Goal: Transaction & Acquisition: Purchase product/service

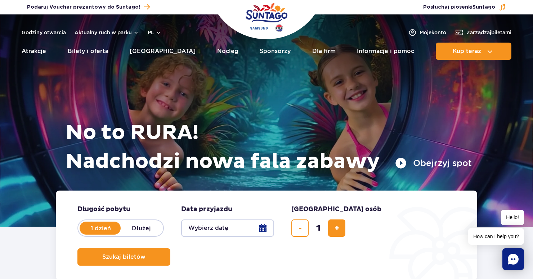
click at [142, 230] on label "Dłużej" at bounding box center [141, 227] width 41 height 15
click at [129, 234] on input "Dłużej" at bounding box center [125, 234] width 8 height 1
radio input "false"
radio input "true"
click at [110, 229] on label "1 dzień" at bounding box center [100, 227] width 41 height 15
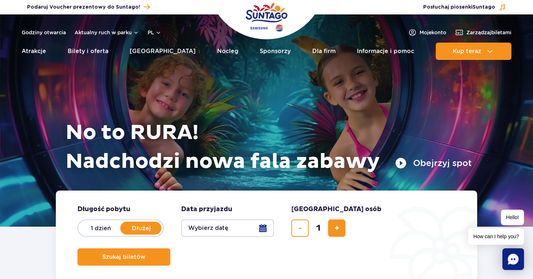
click at [88, 234] on input "1 dzień" at bounding box center [84, 234] width 8 height 1
radio input "true"
click at [149, 32] on button "pl" at bounding box center [155, 32] width 14 height 7
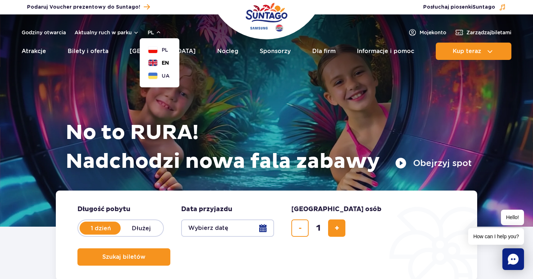
click at [160, 63] on button "EN" at bounding box center [158, 62] width 21 height 7
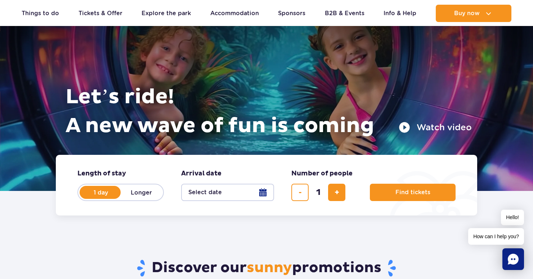
scroll to position [37, 0]
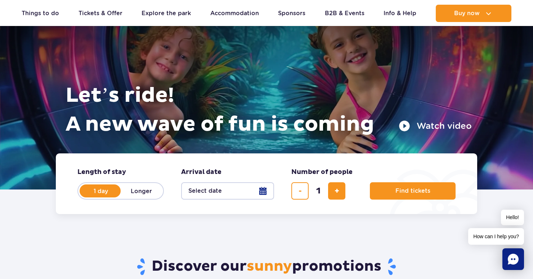
click at [241, 194] on button "Select date" at bounding box center [227, 190] width 93 height 17
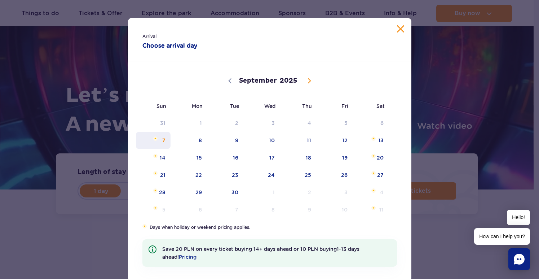
click at [163, 143] on span "7" at bounding box center [153, 140] width 36 height 17
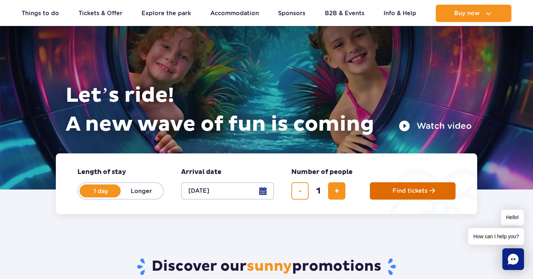
click at [402, 193] on span "Find tickets" at bounding box center [410, 190] width 35 height 6
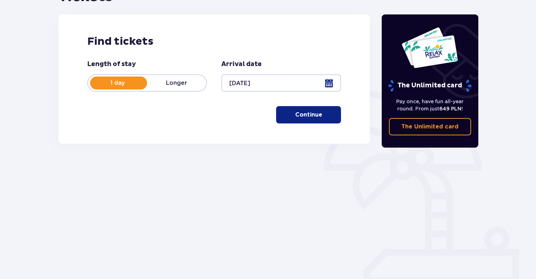
click at [305, 122] on button "Continue" at bounding box center [308, 114] width 65 height 17
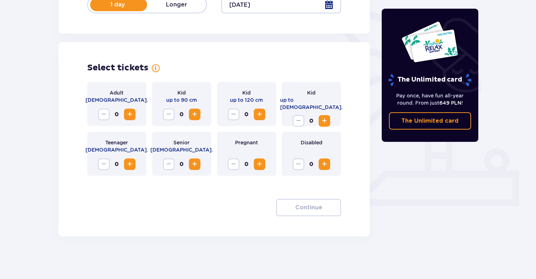
scroll to position [168, 0]
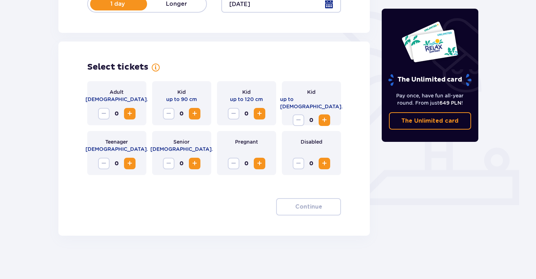
click at [130, 114] on span "Increase" at bounding box center [129, 113] width 9 height 9
click at [295, 204] on p "Continue" at bounding box center [308, 207] width 27 height 8
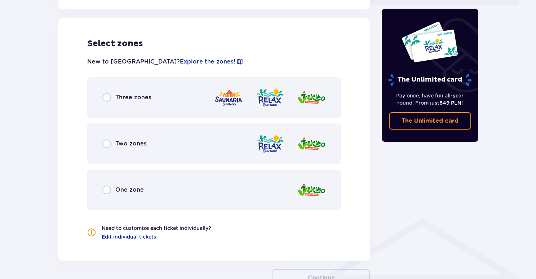
scroll to position [368, 0]
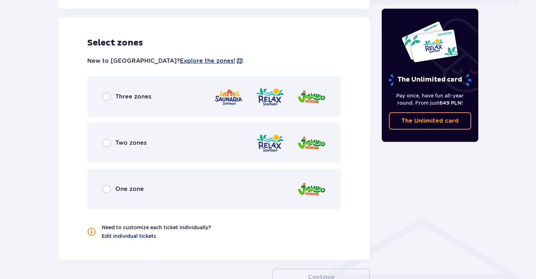
click at [126, 96] on p "Three zones" at bounding box center [133, 97] width 36 height 8
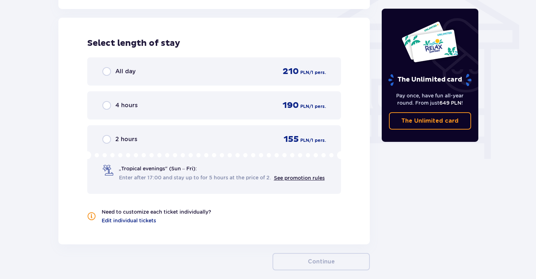
scroll to position [619, 0]
click at [172, 180] on span "Enter after 17:00 and stay up to for 5 hours at the price of 2." at bounding box center [195, 176] width 152 height 7
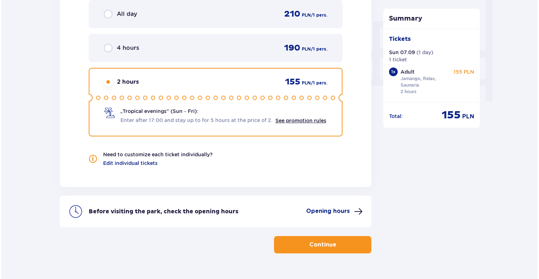
scroll to position [676, 0]
click at [328, 212] on p "Opening hours" at bounding box center [327, 211] width 44 height 8
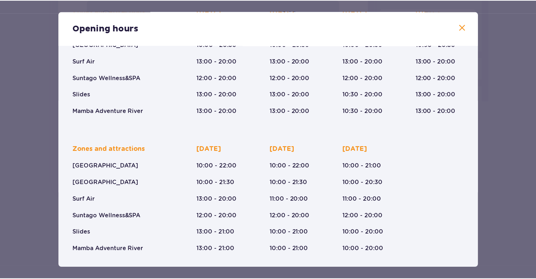
scroll to position [96, 0]
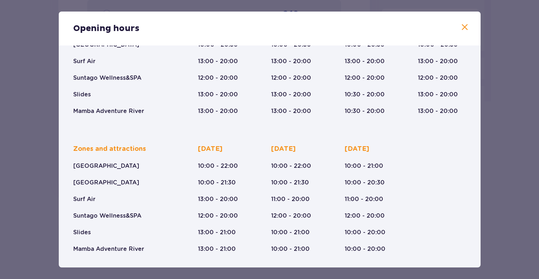
click at [460, 27] on span at bounding box center [464, 27] width 9 height 9
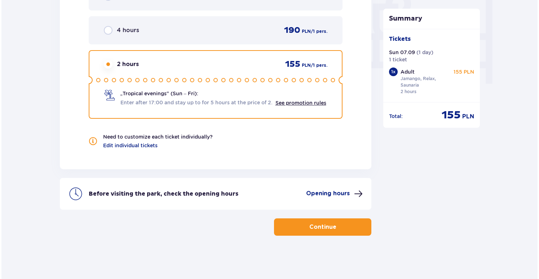
scroll to position [694, 0]
click at [313, 191] on p "Opening hours" at bounding box center [327, 193] width 44 height 8
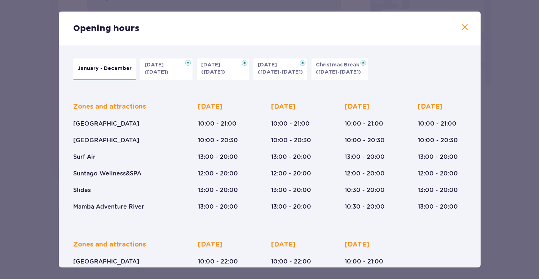
click at [461, 30] on span at bounding box center [464, 27] width 9 height 9
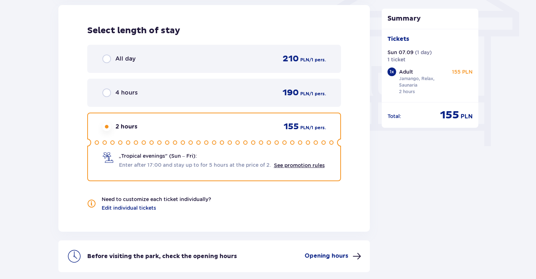
scroll to position [628, 0]
